Goal: Task Accomplishment & Management: Manage account settings

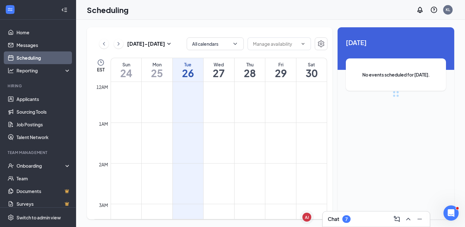
scroll to position [312, 0]
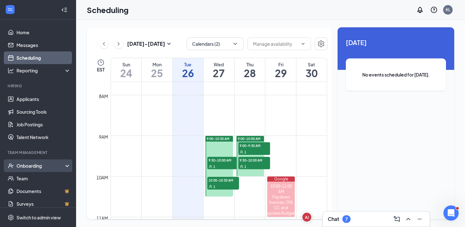
click at [39, 166] on div "Onboarding" at bounding box center [40, 165] width 49 height 6
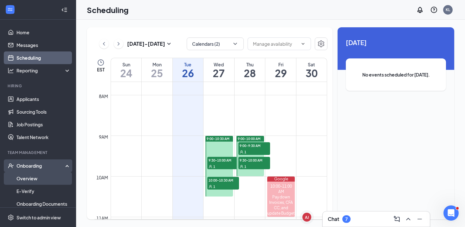
click at [40, 178] on link "Overview" at bounding box center [43, 178] width 54 height 13
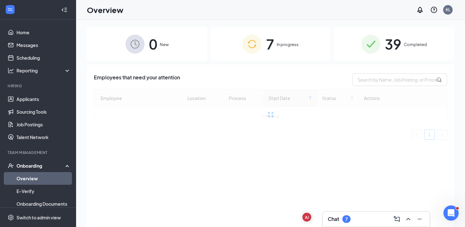
click at [284, 45] on span "In progress" at bounding box center [288, 44] width 22 height 6
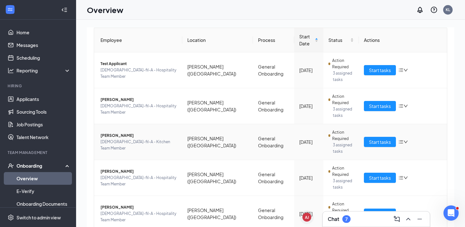
scroll to position [62, 0]
click at [339, 165] on span "Action Required" at bounding box center [343, 171] width 22 height 13
click at [365, 172] on button "Start tasks" at bounding box center [380, 177] width 32 height 10
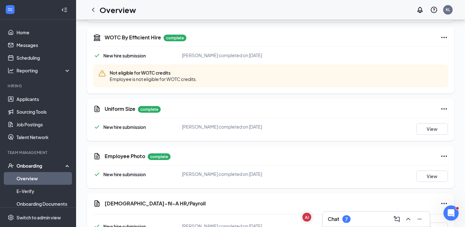
scroll to position [437, 0]
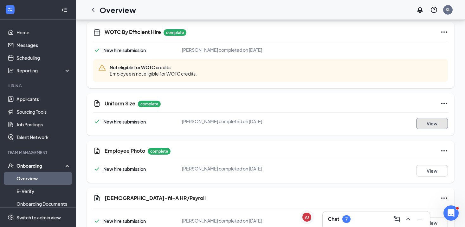
click at [418, 118] on button "View" at bounding box center [432, 123] width 32 height 11
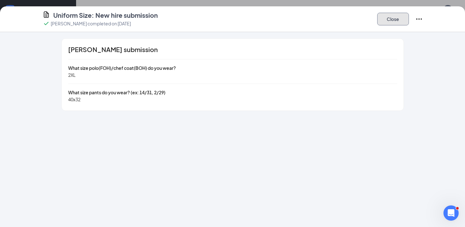
click at [401, 19] on button "Close" at bounding box center [393, 19] width 32 height 13
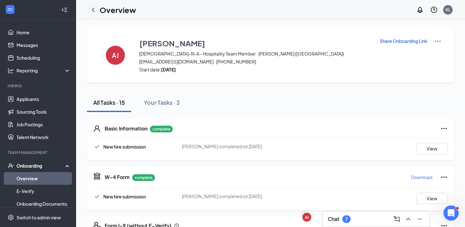
click at [91, 10] on icon "ChevronLeft" at bounding box center [93, 10] width 8 height 8
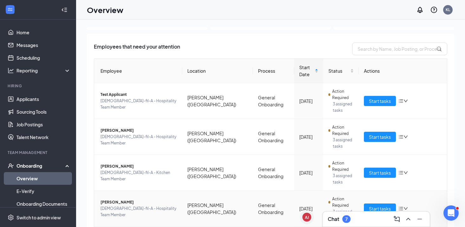
scroll to position [64, 0]
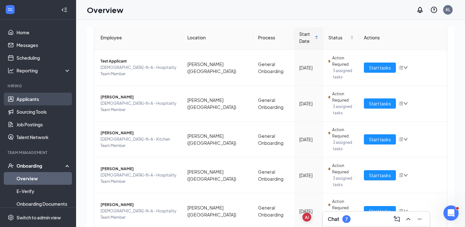
click at [34, 98] on link "Applicants" at bounding box center [43, 99] width 54 height 13
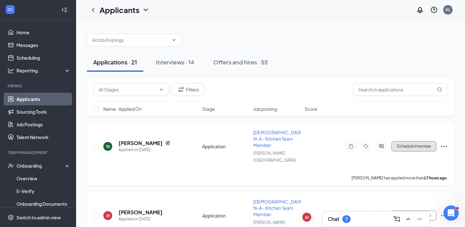
click at [420, 141] on button "Schedule Interview" at bounding box center [413, 146] width 45 height 10
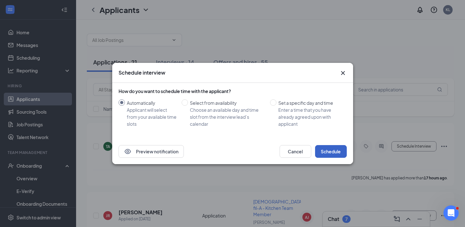
click at [332, 152] on button "Schedule" at bounding box center [331, 151] width 32 height 13
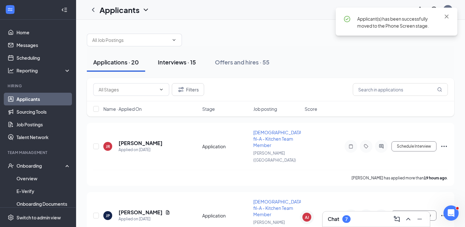
click at [191, 68] on button "Interviews · 15" at bounding box center [177, 62] width 51 height 19
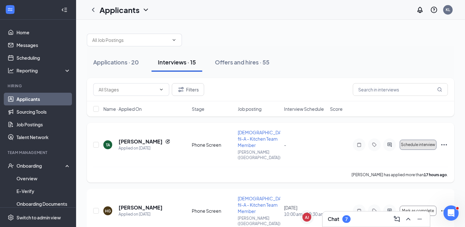
click at [418, 142] on span "Schedule interview" at bounding box center [418, 144] width 34 height 4
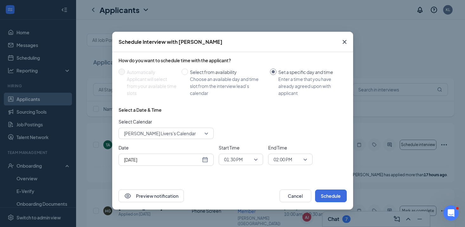
click at [342, 41] on icon "Cross" at bounding box center [345, 42] width 8 height 8
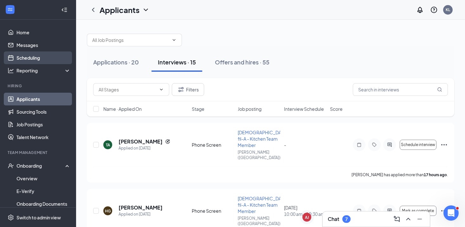
click at [20, 54] on link "Scheduling" at bounding box center [43, 57] width 54 height 13
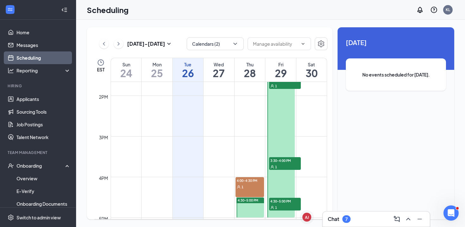
scroll to position [549, 0]
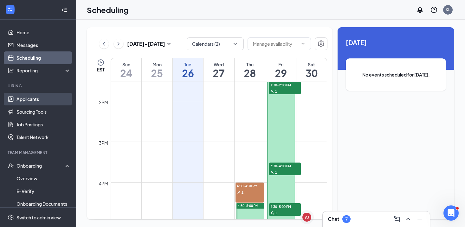
click at [29, 101] on link "Applicants" at bounding box center [43, 99] width 54 height 13
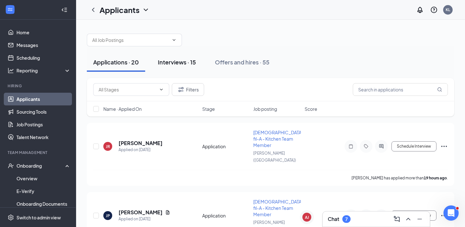
click at [183, 61] on div "Interviews · 15" at bounding box center [177, 62] width 38 height 8
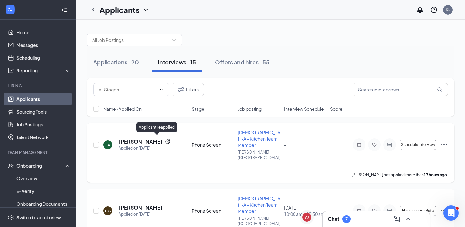
click at [143, 138] on h5 "[PERSON_NAME]" at bounding box center [141, 141] width 44 height 7
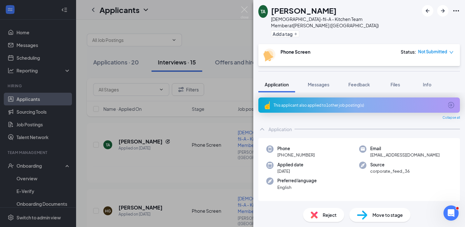
click at [427, 48] on span "Not Submitted" at bounding box center [432, 51] width 29 height 6
click at [423, 77] on span "Mark complete" at bounding box center [429, 74] width 32 height 7
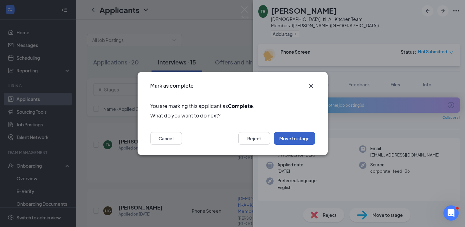
click at [295, 138] on button "Move to stage" at bounding box center [294, 138] width 41 height 13
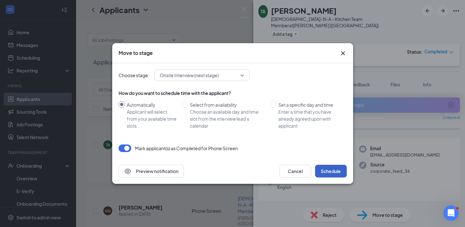
click at [336, 170] on button "Schedule" at bounding box center [331, 171] width 32 height 13
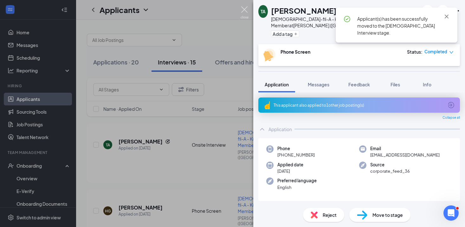
click at [243, 10] on img at bounding box center [245, 12] width 8 height 12
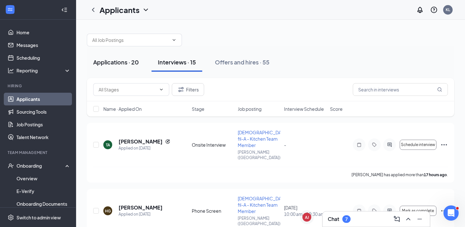
click at [112, 61] on div "Applications · 20" at bounding box center [116, 62] width 46 height 8
